Goal: Task Accomplishment & Management: Complete application form

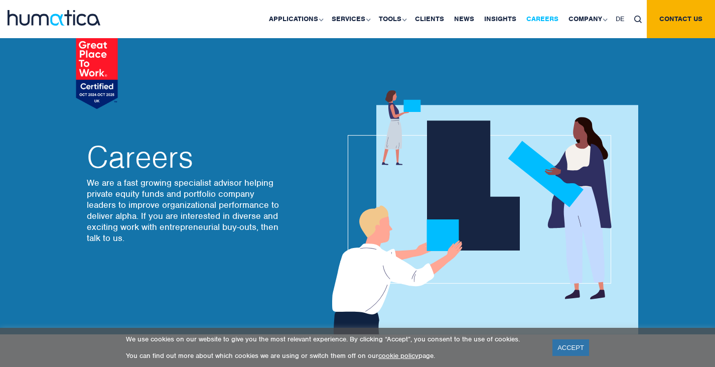
click at [552, 15] on link "Careers" at bounding box center [542, 19] width 42 height 38
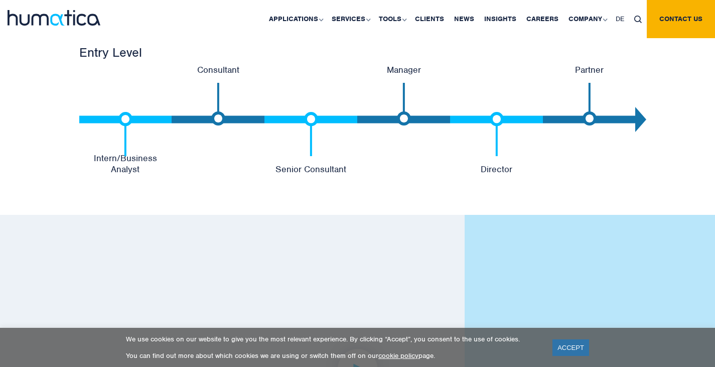
scroll to position [2173, 0]
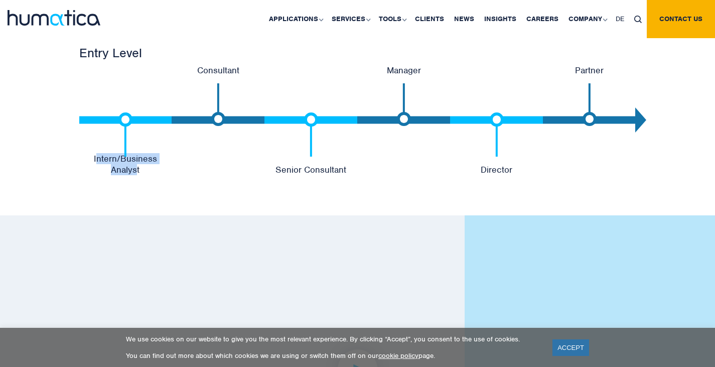
drag, startPoint x: 82, startPoint y: 162, endPoint x: 169, endPoint y: 162, distance: 86.3
type textarea "ntern/Business Analys"
click at [169, 162] on p "Intern/Business Analyst" at bounding box center [125, 164] width 93 height 22
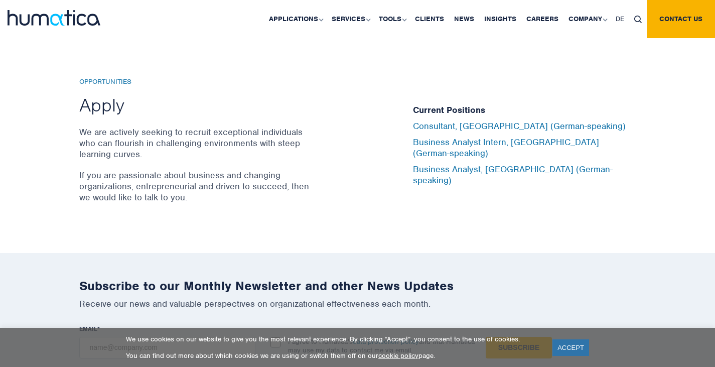
scroll to position [3311, 0]
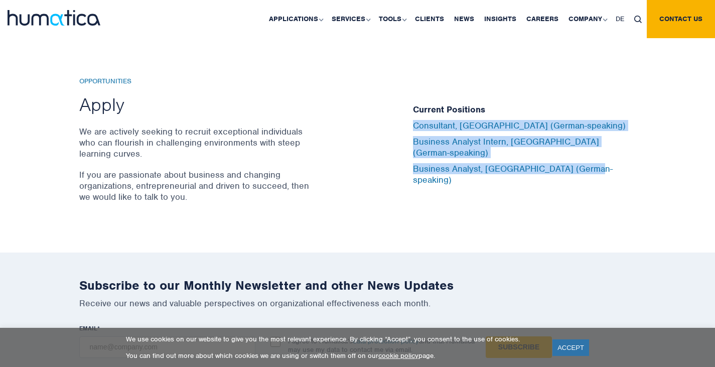
drag, startPoint x: 595, startPoint y: 162, endPoint x: 406, endPoint y: 129, distance: 192.5
click at [406, 129] on div "Current Positions Consultant, Munich (German-speaking) Business Analyst Intern,…" at bounding box center [524, 144] width 238 height 135
click at [454, 223] on div "Opportunities Apply We are actively seeking to recruit exceptional individuals …" at bounding box center [357, 145] width 715 height 216
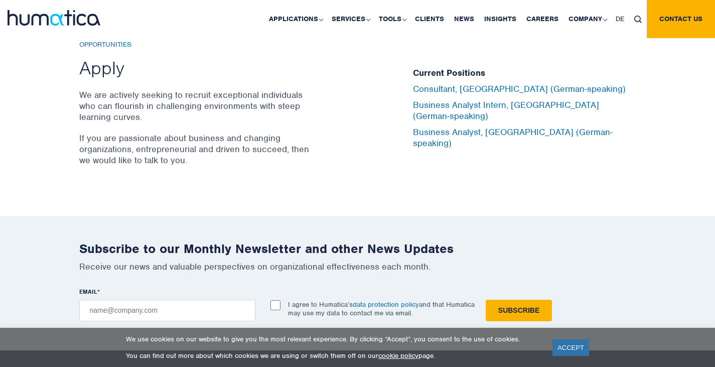
scroll to position [3347, 0]
